Goal: Task Accomplishment & Management: Manage account settings

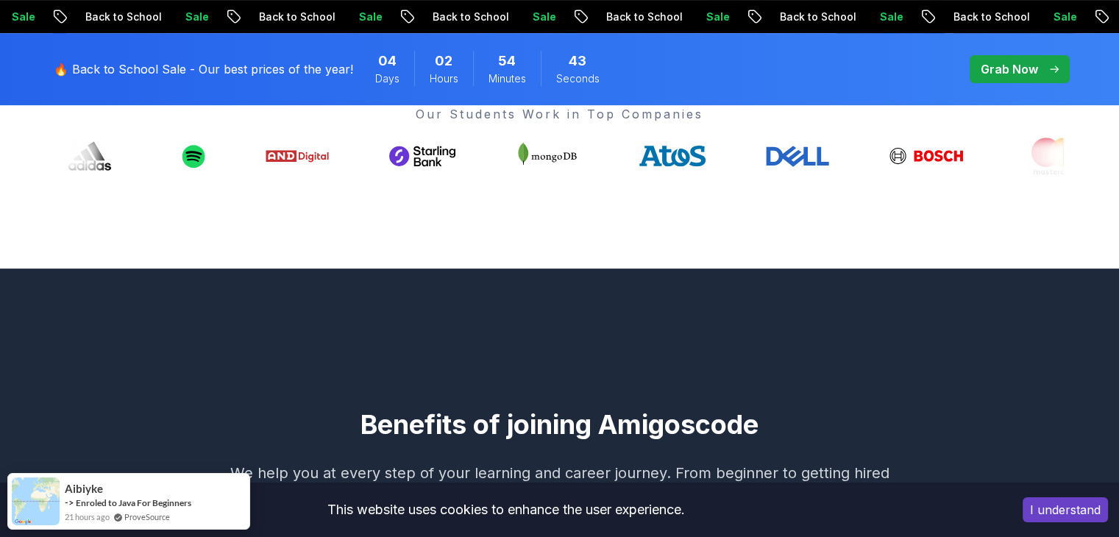
scroll to position [245, 0]
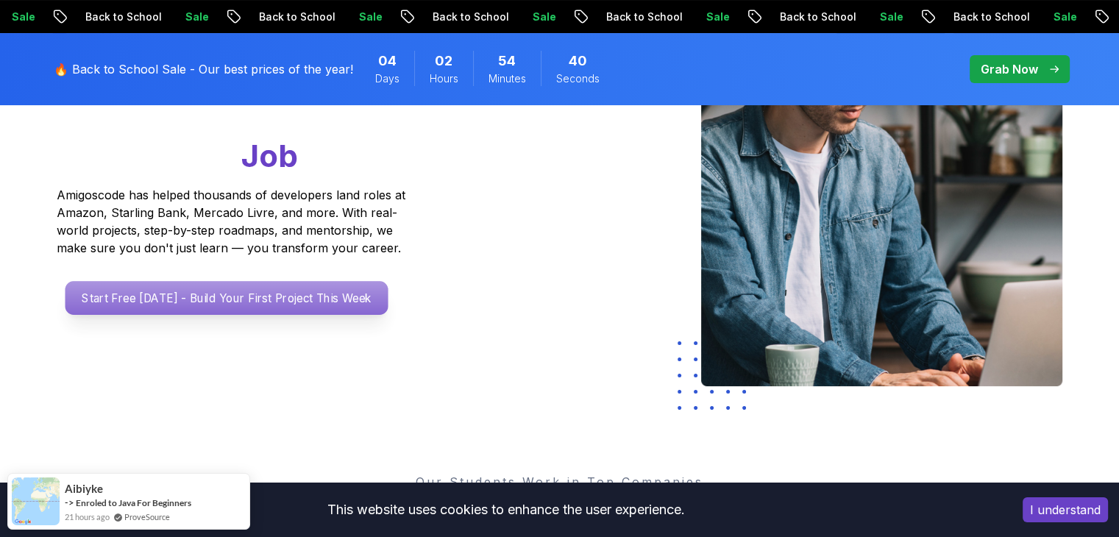
click at [182, 294] on p "Start Free [DATE] - Build Your First Project This Week" at bounding box center [226, 298] width 323 height 34
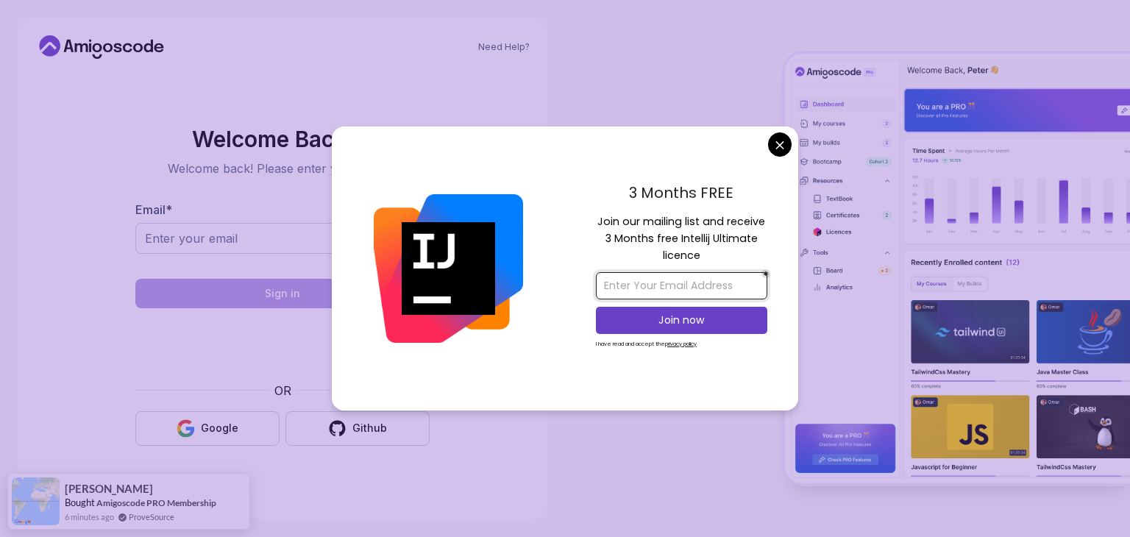
click at [694, 281] on input "email" at bounding box center [681, 285] width 171 height 27
click at [656, 283] on input "email" at bounding box center [681, 285] width 171 height 27
type input "S"
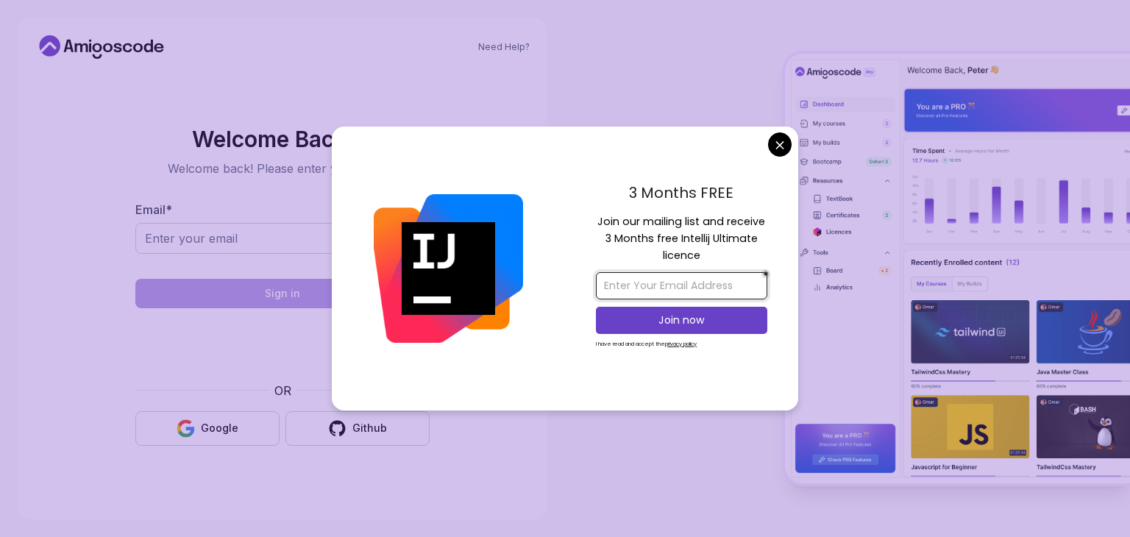
click at [656, 283] on input "email" at bounding box center [681, 285] width 171 height 27
type input "[EMAIL_ADDRESS][DOMAIN_NAME]"
click at [659, 316] on p "Join now" at bounding box center [681, 320] width 139 height 15
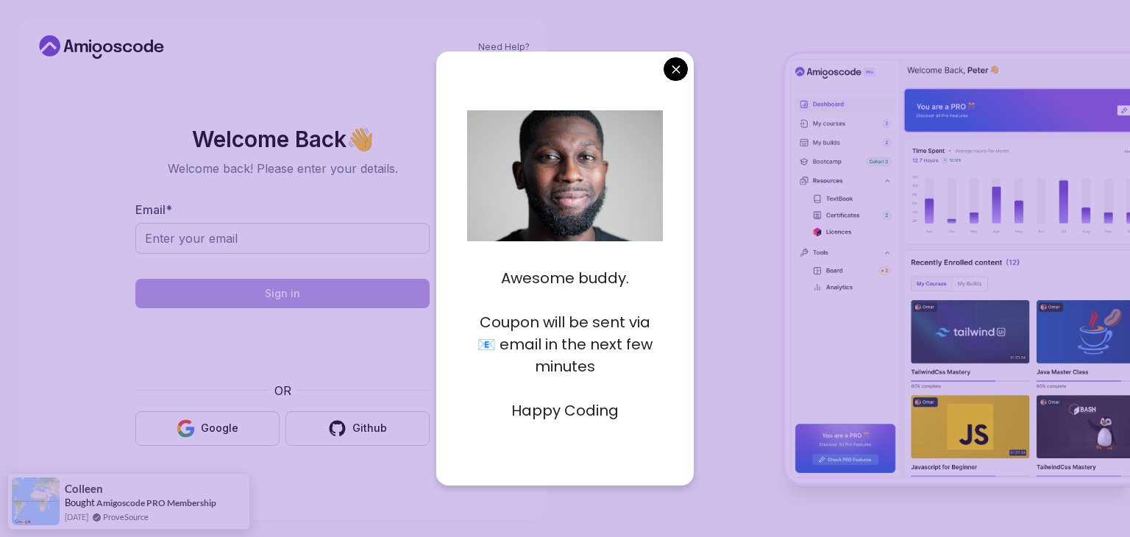
click at [558, 408] on p "Happy Coding" at bounding box center [565, 411] width 196 height 22
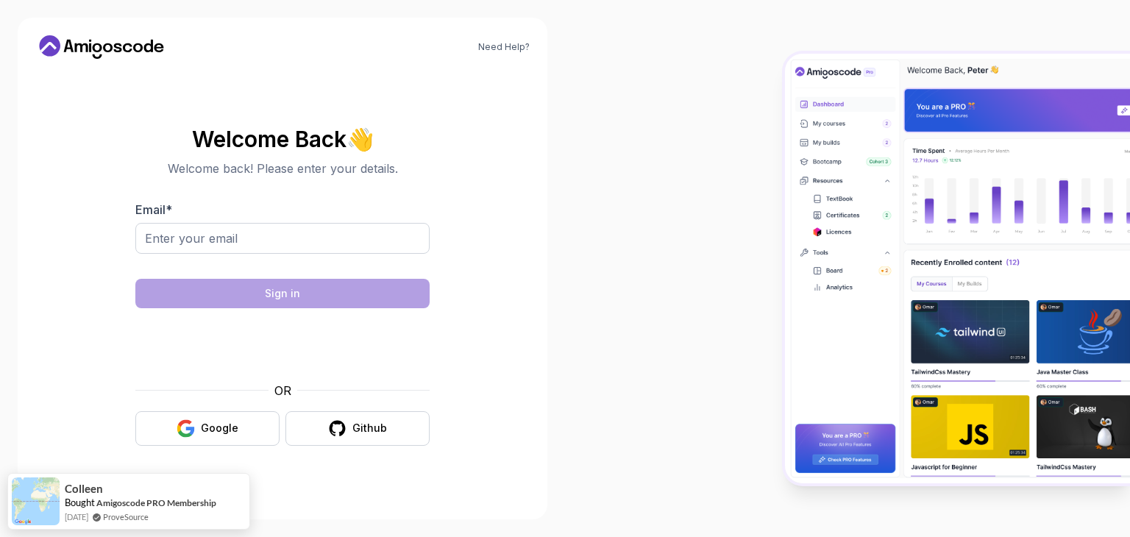
click at [675, 75] on body "Need Help? Welcome Back 👋 Welcome back! Please enter your details. Email * Sign…" at bounding box center [565, 268] width 1130 height 537
click at [264, 240] on input "Email *" at bounding box center [282, 238] width 294 height 31
click at [174, 434] on button "Google" at bounding box center [207, 428] width 144 height 35
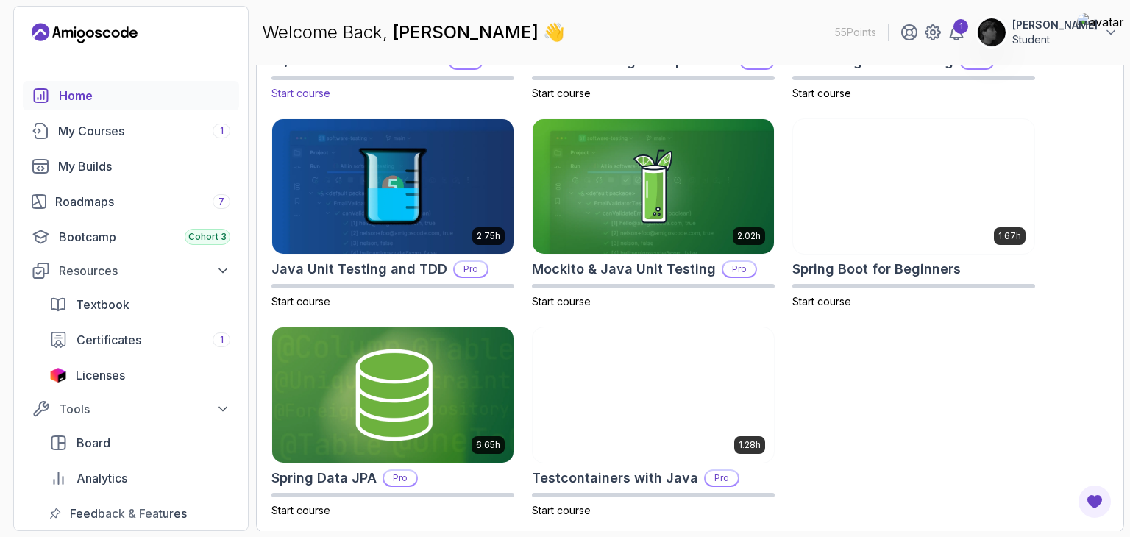
scroll to position [614, 0]
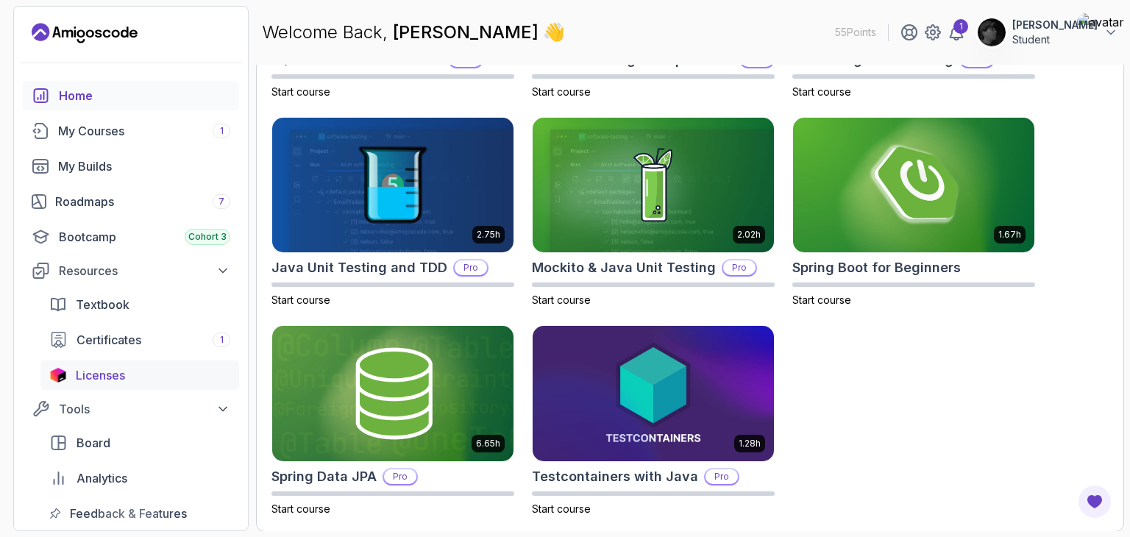
click at [83, 367] on span "Licenses" at bounding box center [100, 375] width 49 height 18
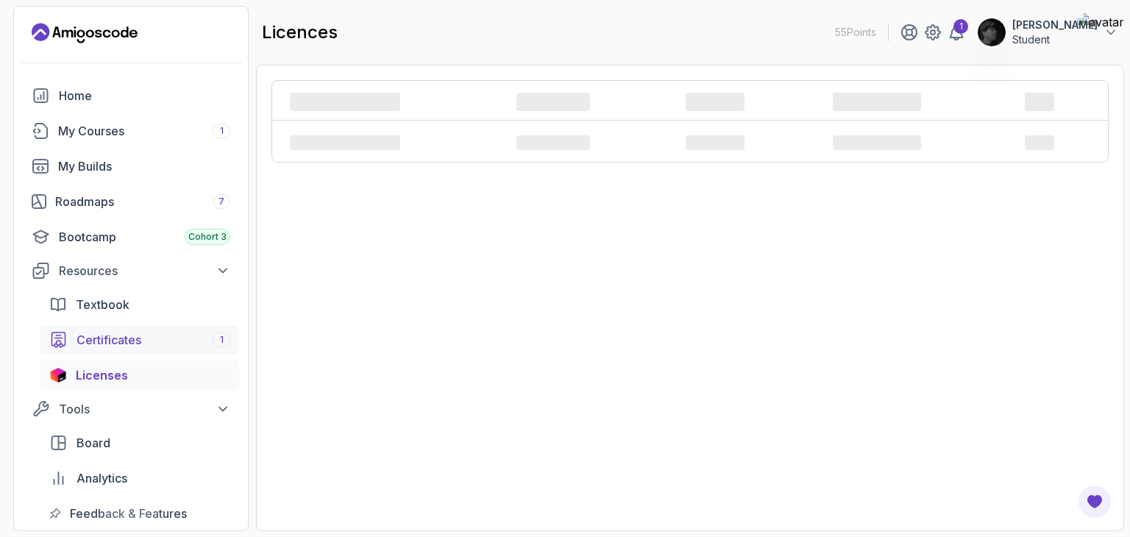
click at [152, 341] on div "Certificates 1" at bounding box center [154, 340] width 154 height 18
click at [116, 378] on span "Licenses" at bounding box center [100, 375] width 49 height 18
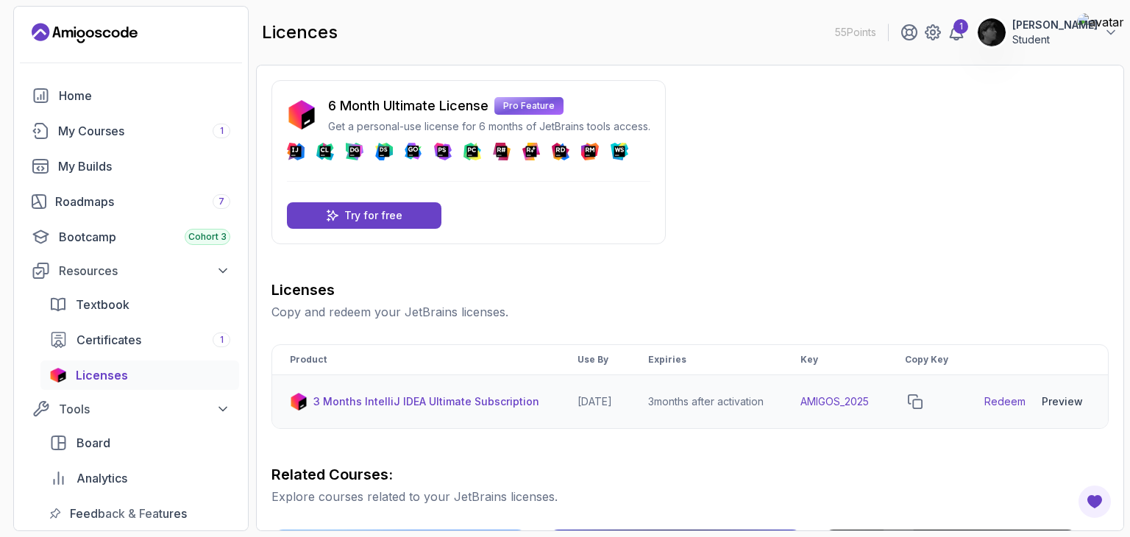
drag, startPoint x: 893, startPoint y: 410, endPoint x: 792, endPoint y: 411, distance: 101.5
click at [792, 411] on tr "3 Months IntelliJ IDEA Ultimate Subscription 2026-06-12 3 months after activati…" at bounding box center [690, 402] width 836 height 54
copy tr "AMIGOS_2025"
click at [700, 269] on div "6 Month Ultimate License Pro Feature Get a personal-use license for 6 months of…" at bounding box center [689, 524] width 837 height 889
click at [1021, 409] on link "Redeem" at bounding box center [1004, 401] width 41 height 15
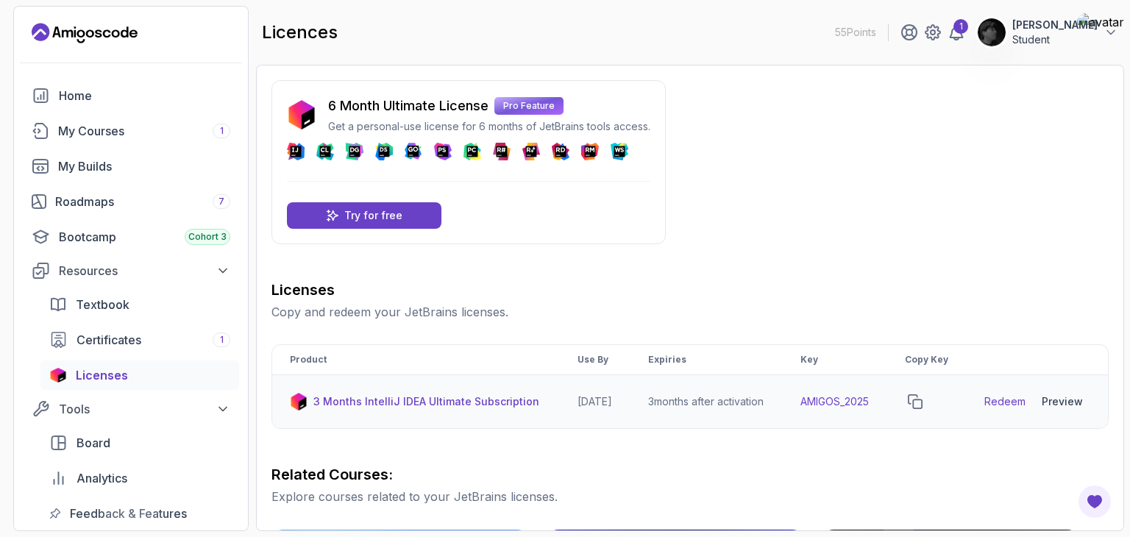
click at [1016, 409] on link "Redeem" at bounding box center [1004, 401] width 41 height 15
click at [388, 223] on div "Try for free" at bounding box center [364, 215] width 155 height 26
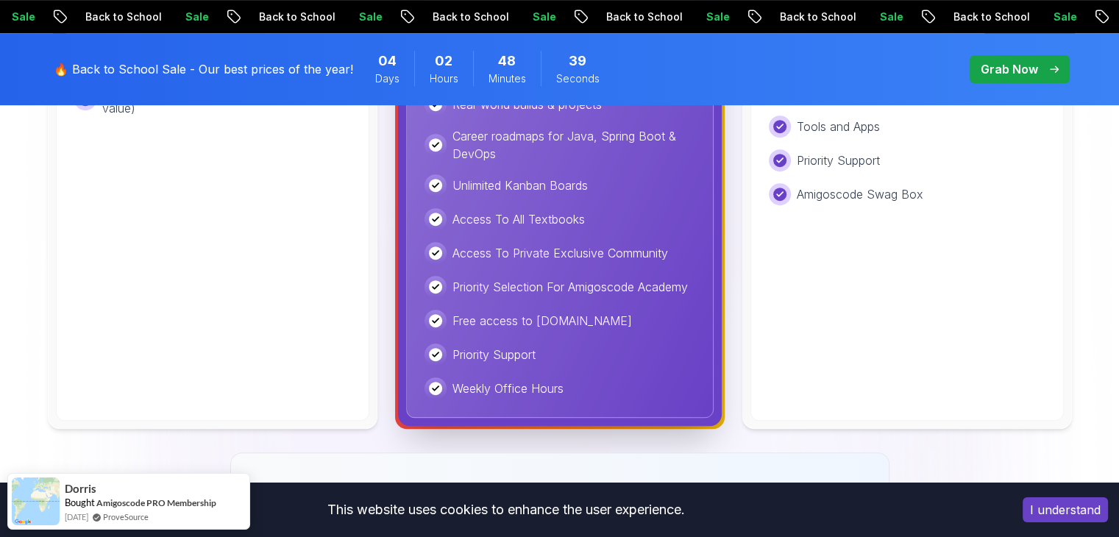
scroll to position [981, 0]
